Goal: Find specific fact: Find contact information

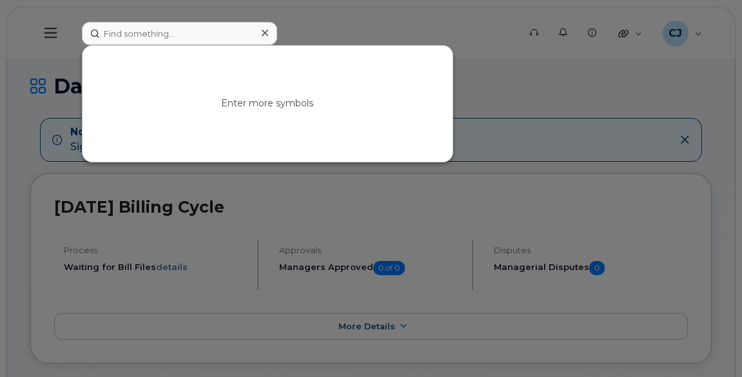
click at [181, 32] on input at bounding box center [179, 33] width 195 height 23
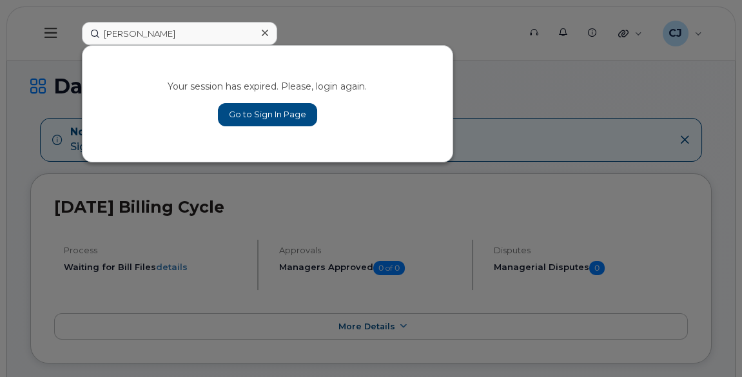
type input "[PERSON_NAME]"
click at [246, 121] on link "Go to Sign In Page" at bounding box center [267, 114] width 99 height 23
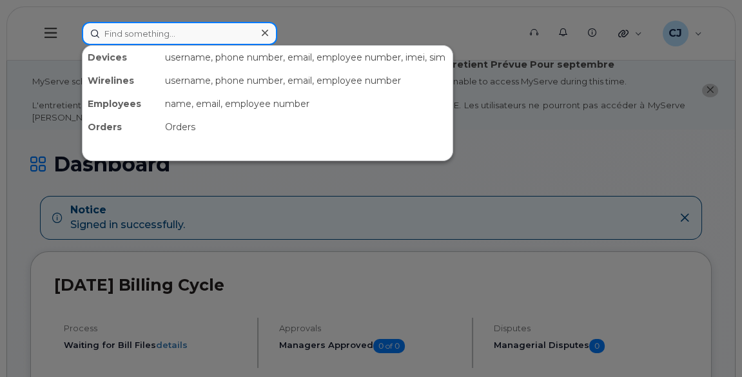
click at [201, 34] on input at bounding box center [179, 33] width 195 height 23
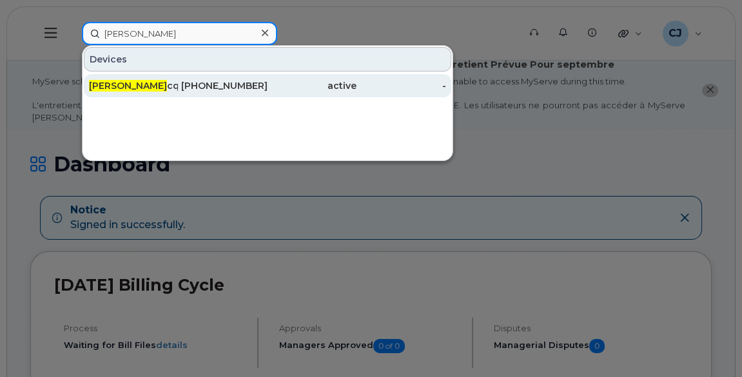
type input "david labre"
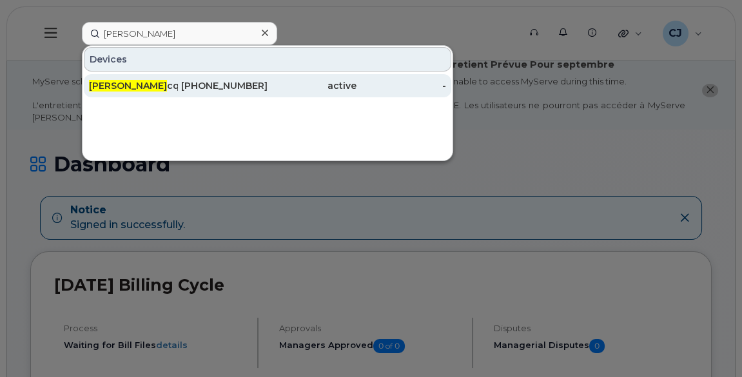
click at [146, 88] on div "David Labre cque" at bounding box center [133, 85] width 89 height 13
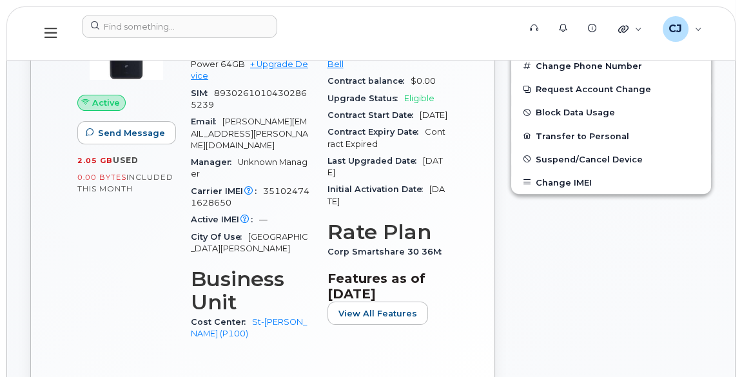
scroll to position [527, 0]
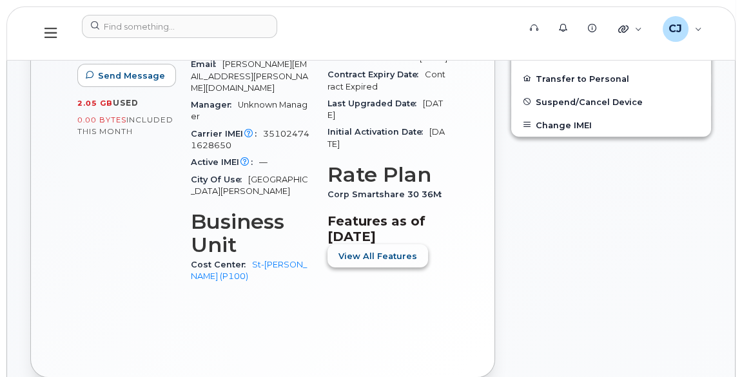
click at [373, 262] on span "View All Features" at bounding box center [378, 256] width 79 height 12
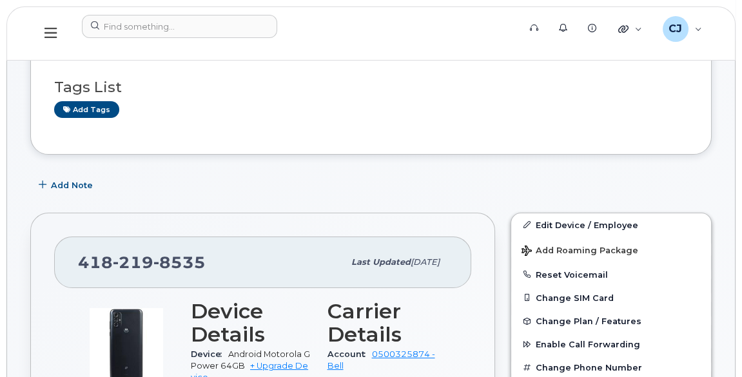
scroll to position [234, 0]
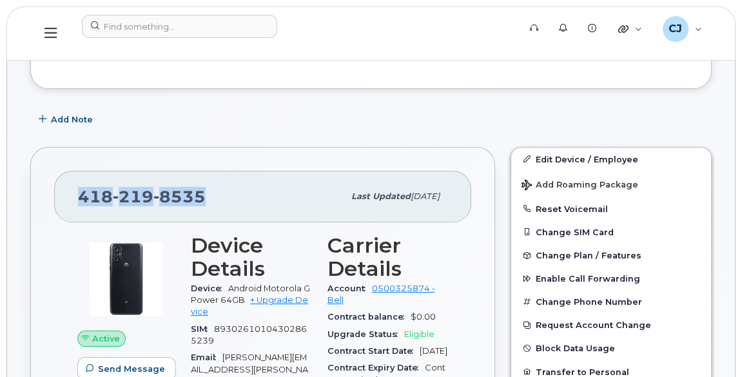
drag, startPoint x: 212, startPoint y: 197, endPoint x: 71, endPoint y: 194, distance: 141.2
click at [71, 194] on div "[PHONE_NUMBER] Last updated [DATE]" at bounding box center [262, 197] width 417 height 52
copy span "[PHONE_NUMBER]"
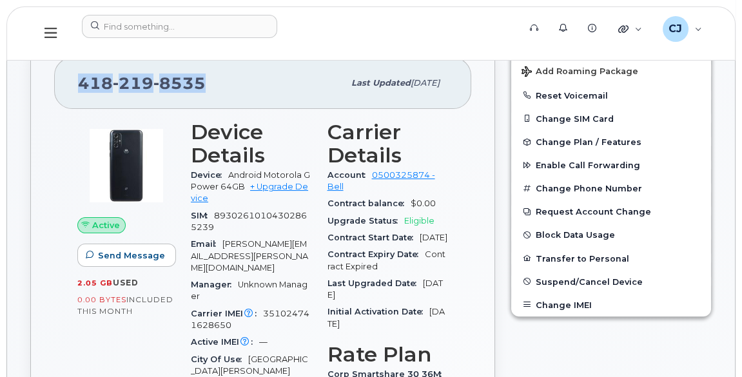
scroll to position [351, 0]
